Goal: Information Seeking & Learning: Learn about a topic

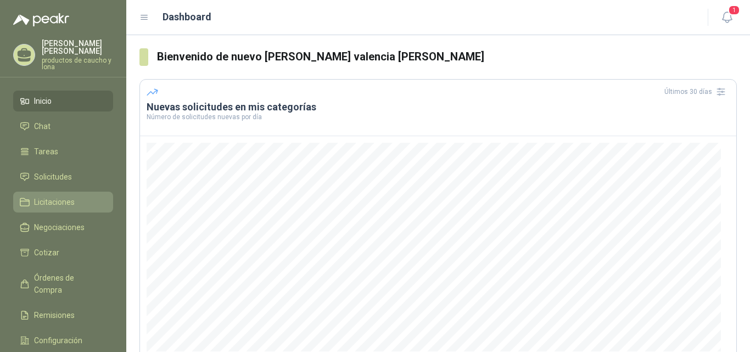
click at [48, 201] on span "Licitaciones" at bounding box center [54, 202] width 41 height 12
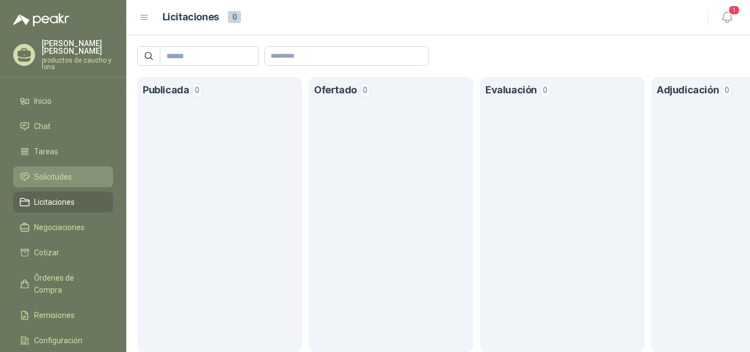
click at [59, 176] on span "Solicitudes" at bounding box center [53, 177] width 38 height 12
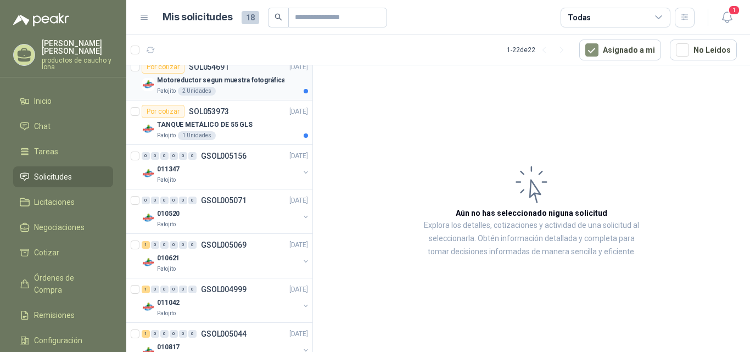
scroll to position [165, 0]
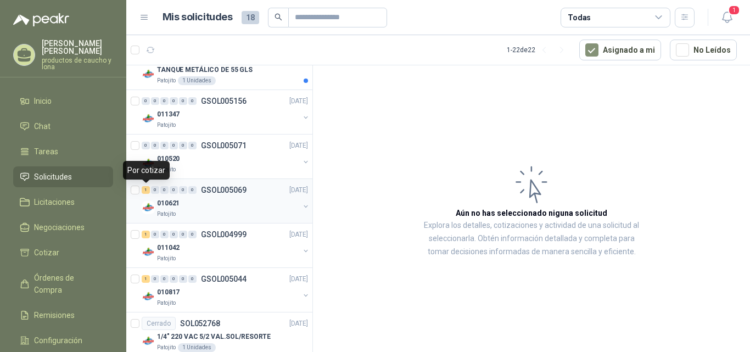
click at [144, 192] on div "1" at bounding box center [146, 190] width 8 height 8
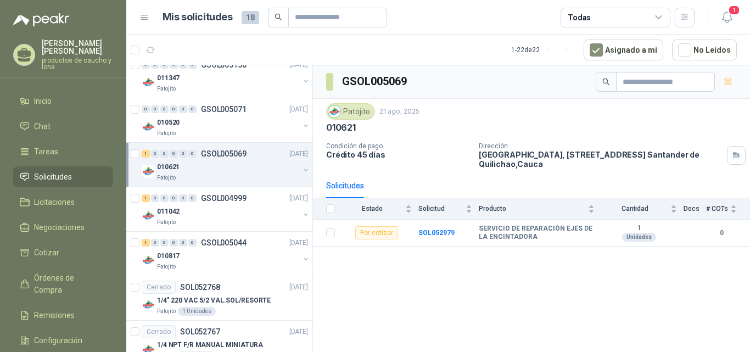
scroll to position [220, 0]
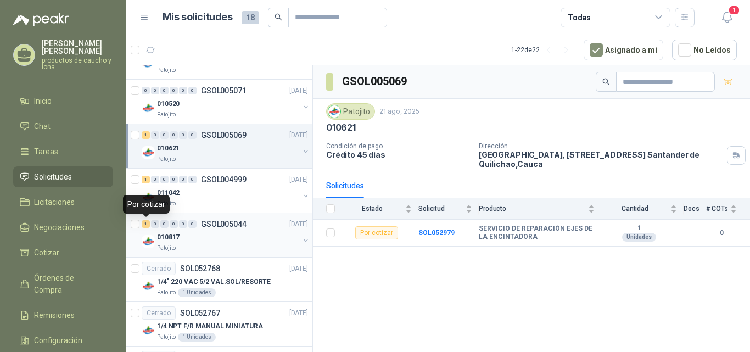
click at [147, 222] on div "1" at bounding box center [146, 224] width 8 height 8
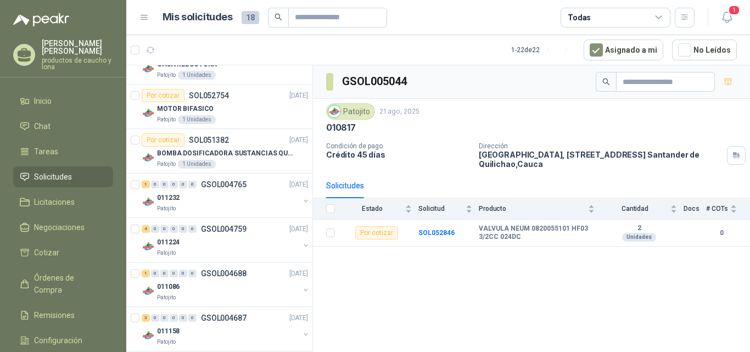
scroll to position [803, 0]
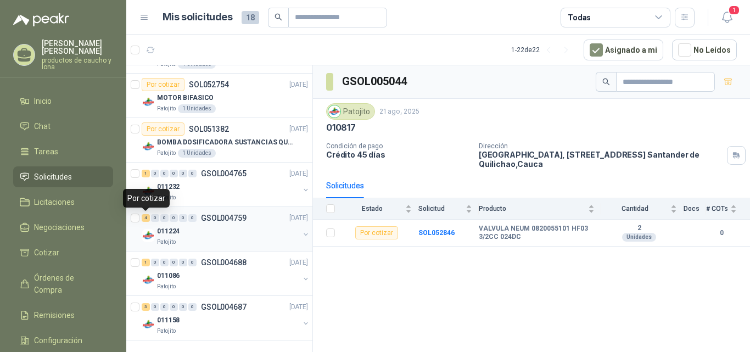
click at [144, 215] on div "4" at bounding box center [146, 218] width 8 height 8
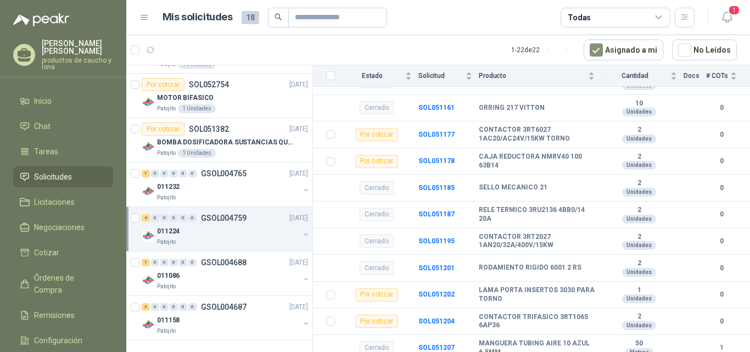
scroll to position [238, 0]
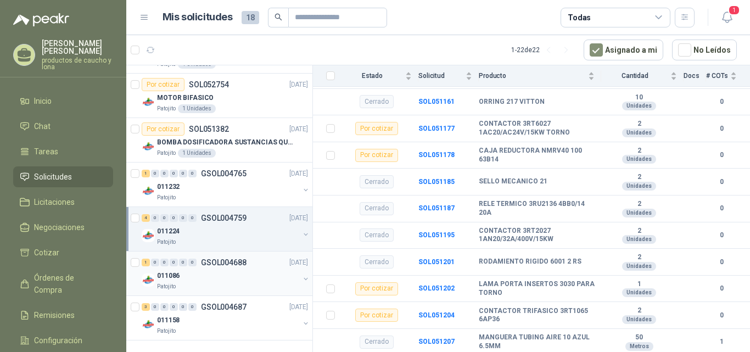
click at [146, 264] on div "1" at bounding box center [146, 263] width 8 height 8
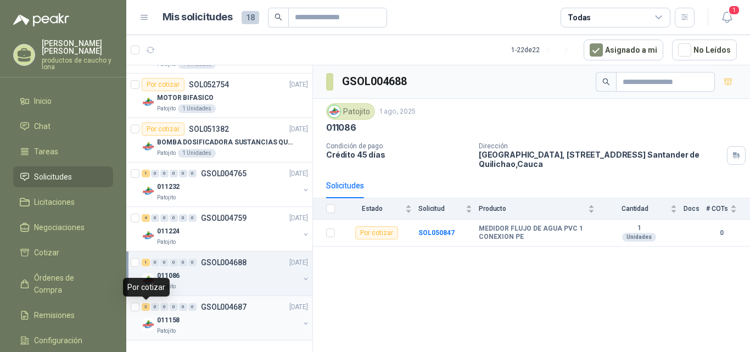
click at [147, 307] on div "3" at bounding box center [146, 307] width 8 height 8
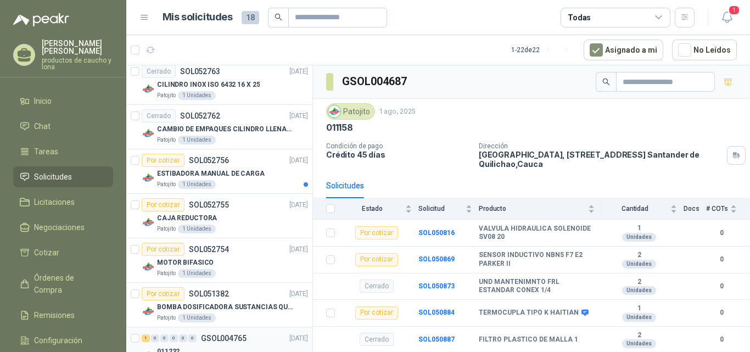
scroll to position [803, 0]
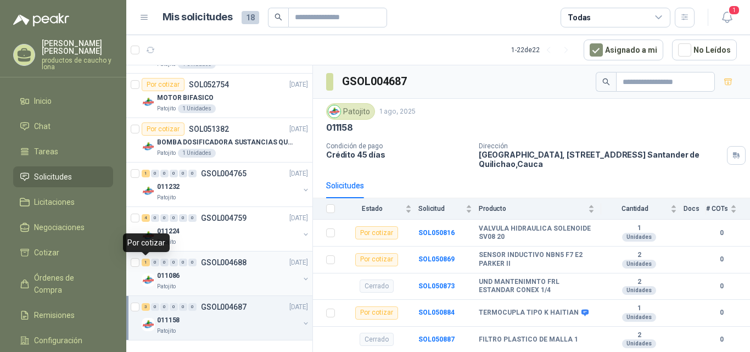
click at [147, 261] on div "1" at bounding box center [146, 263] width 8 height 8
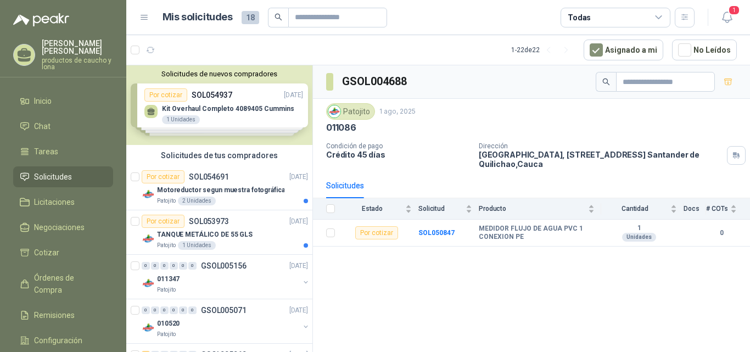
click at [211, 95] on div "Solicitudes de nuevos compradores Por cotizar SOL054937 [DATE] Kit Overhaul Com…" at bounding box center [219, 105] width 186 height 80
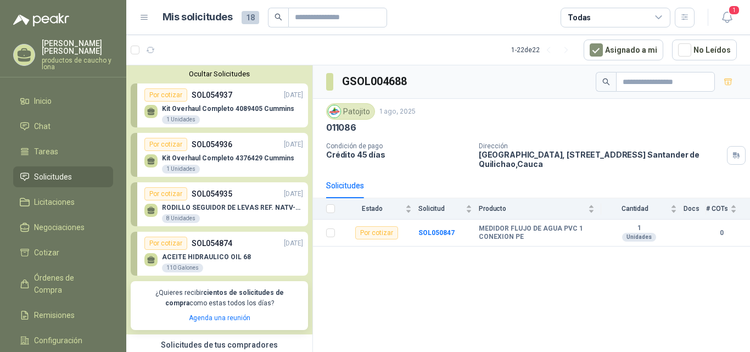
click at [217, 153] on div "Kit Overhaul Completo 4376429 Cummins 1 Unidades" at bounding box center [223, 162] width 159 height 23
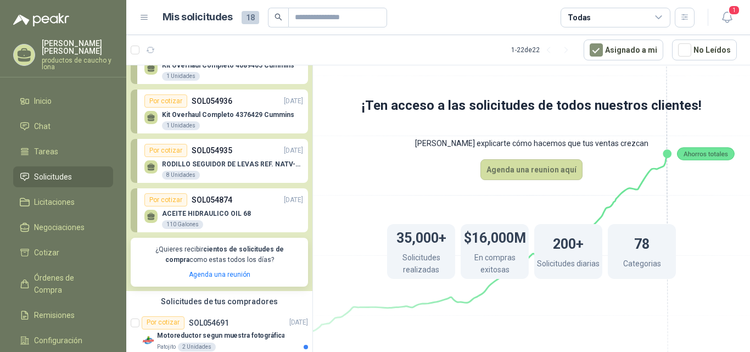
scroll to position [165, 0]
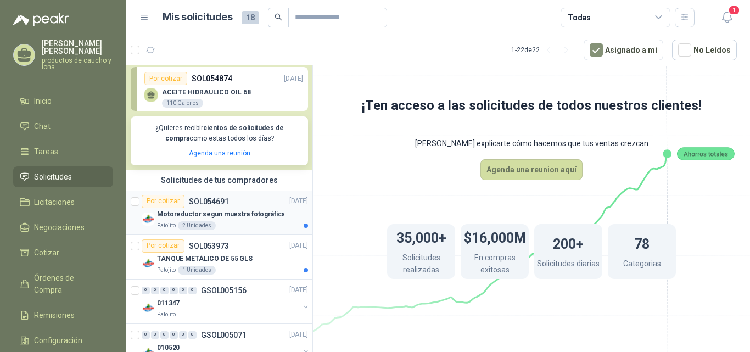
click at [221, 200] on p "SOL054691" at bounding box center [209, 202] width 40 height 8
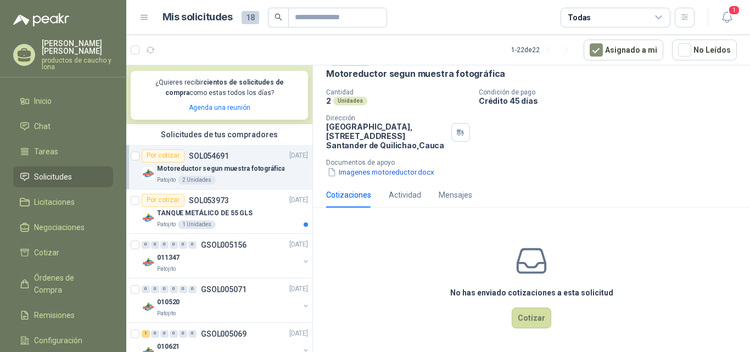
scroll to position [274, 0]
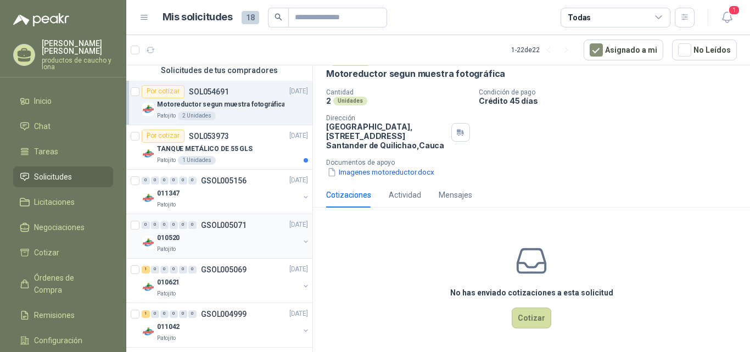
click at [213, 229] on p "GSOL005071" at bounding box center [224, 225] width 46 height 8
